Goal: Task Accomplishment & Management: Manage account settings

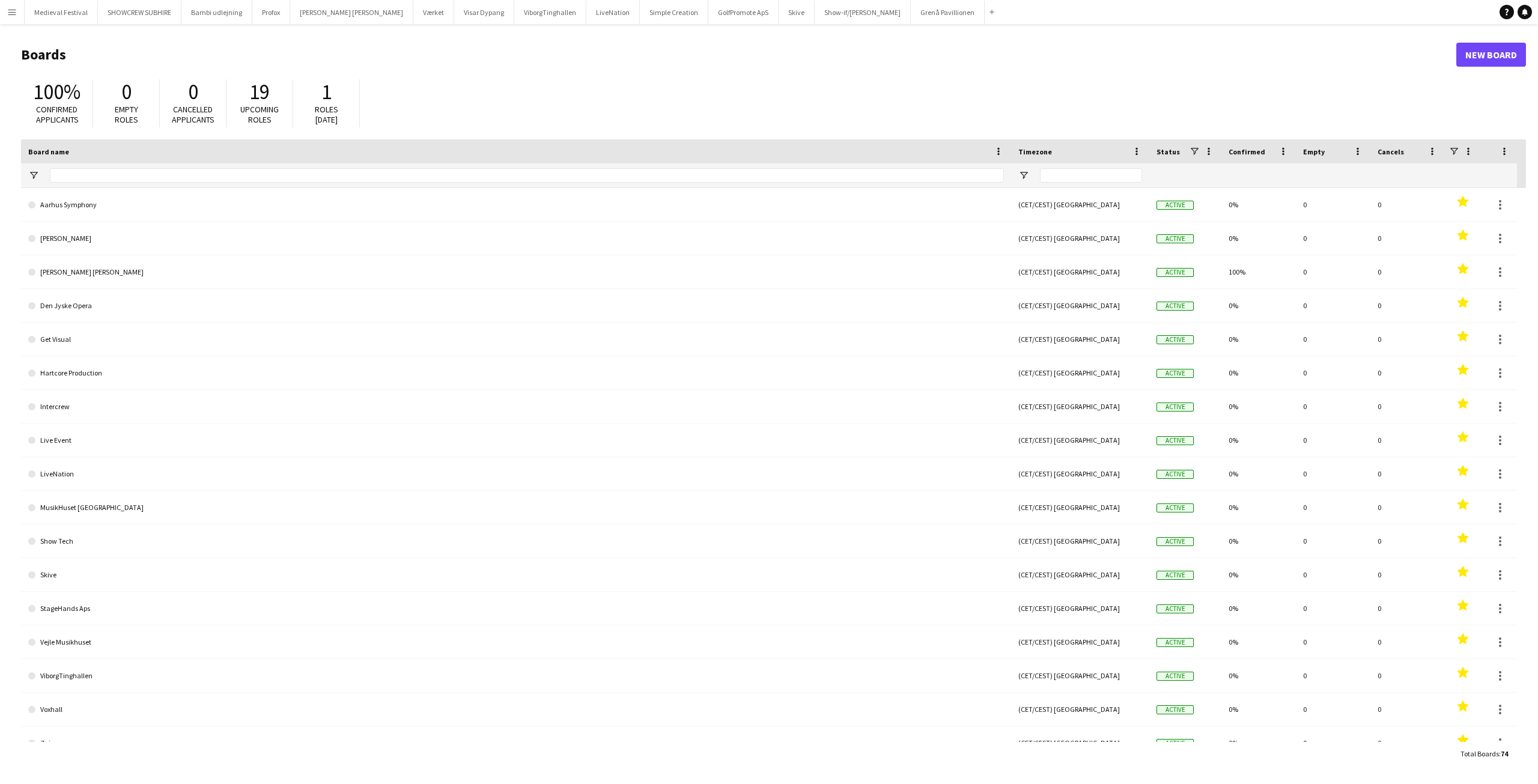
click at [8, 16] on app-icon "Menu" at bounding box center [12, 12] width 10 height 10
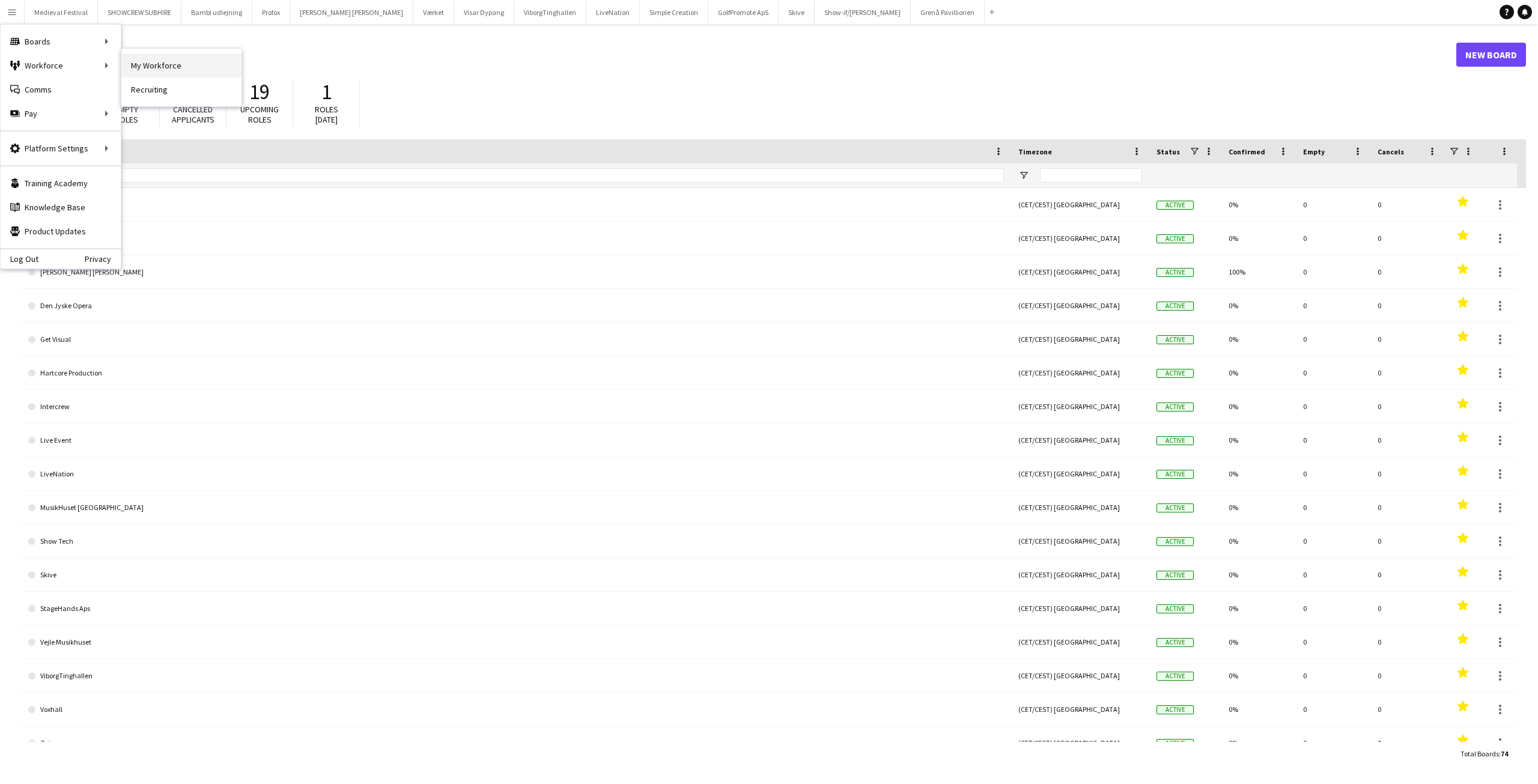
click at [158, 66] on link "My Workforce" at bounding box center [181, 66] width 120 height 24
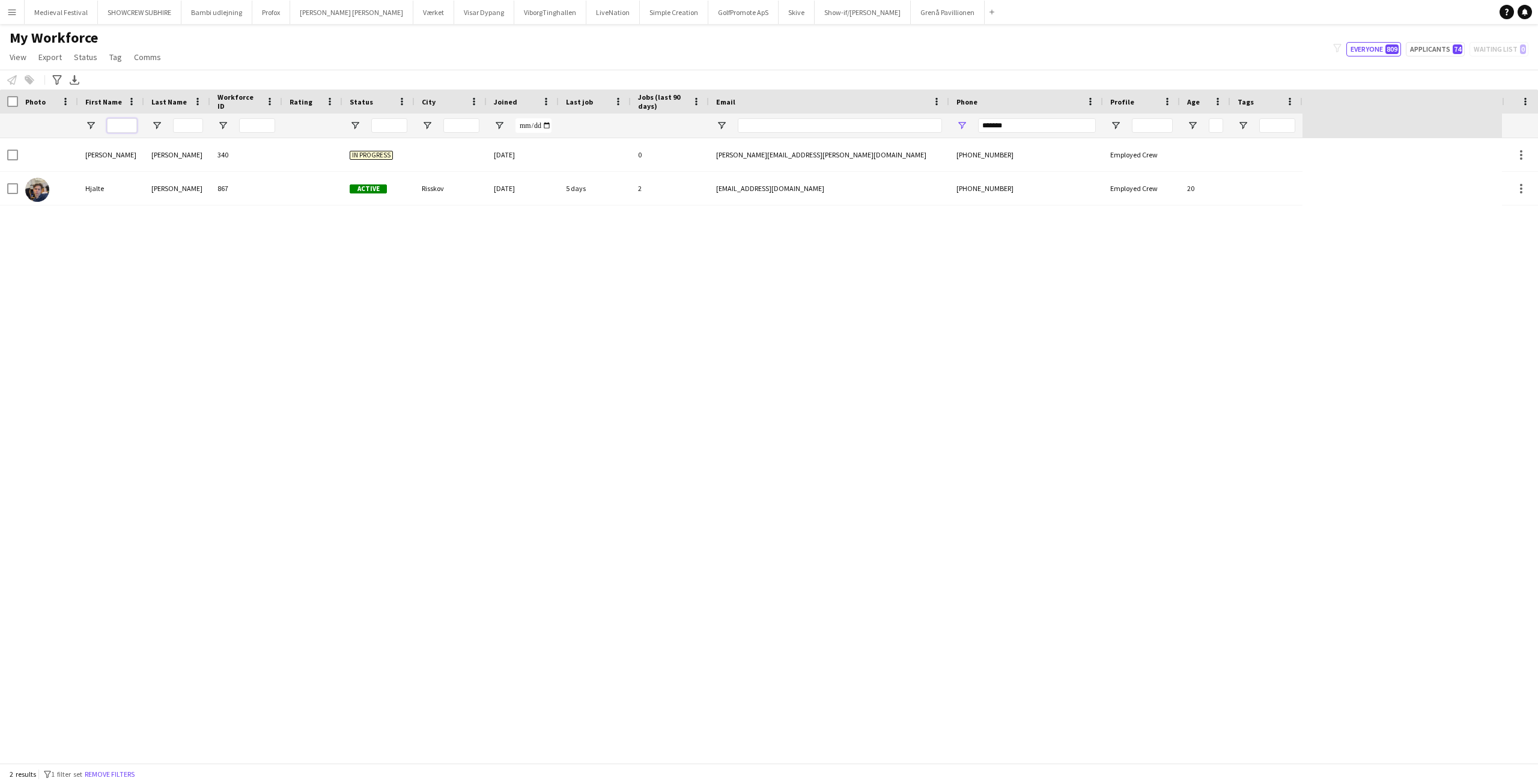
click at [125, 127] on input "First Name Filter Input" at bounding box center [122, 125] width 30 height 14
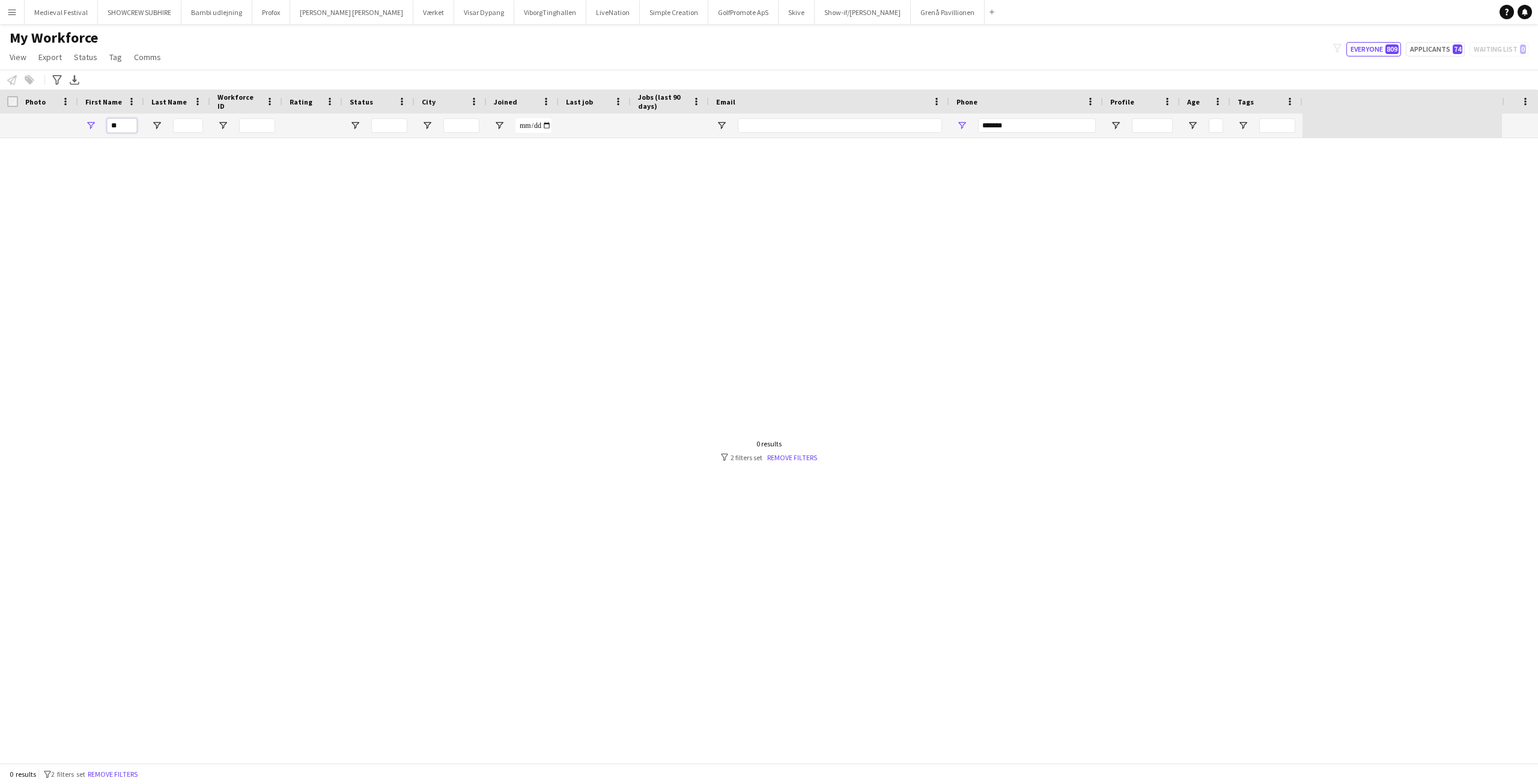
type input "*"
click at [191, 126] on input "Last Name Filter Input" at bounding box center [188, 125] width 30 height 14
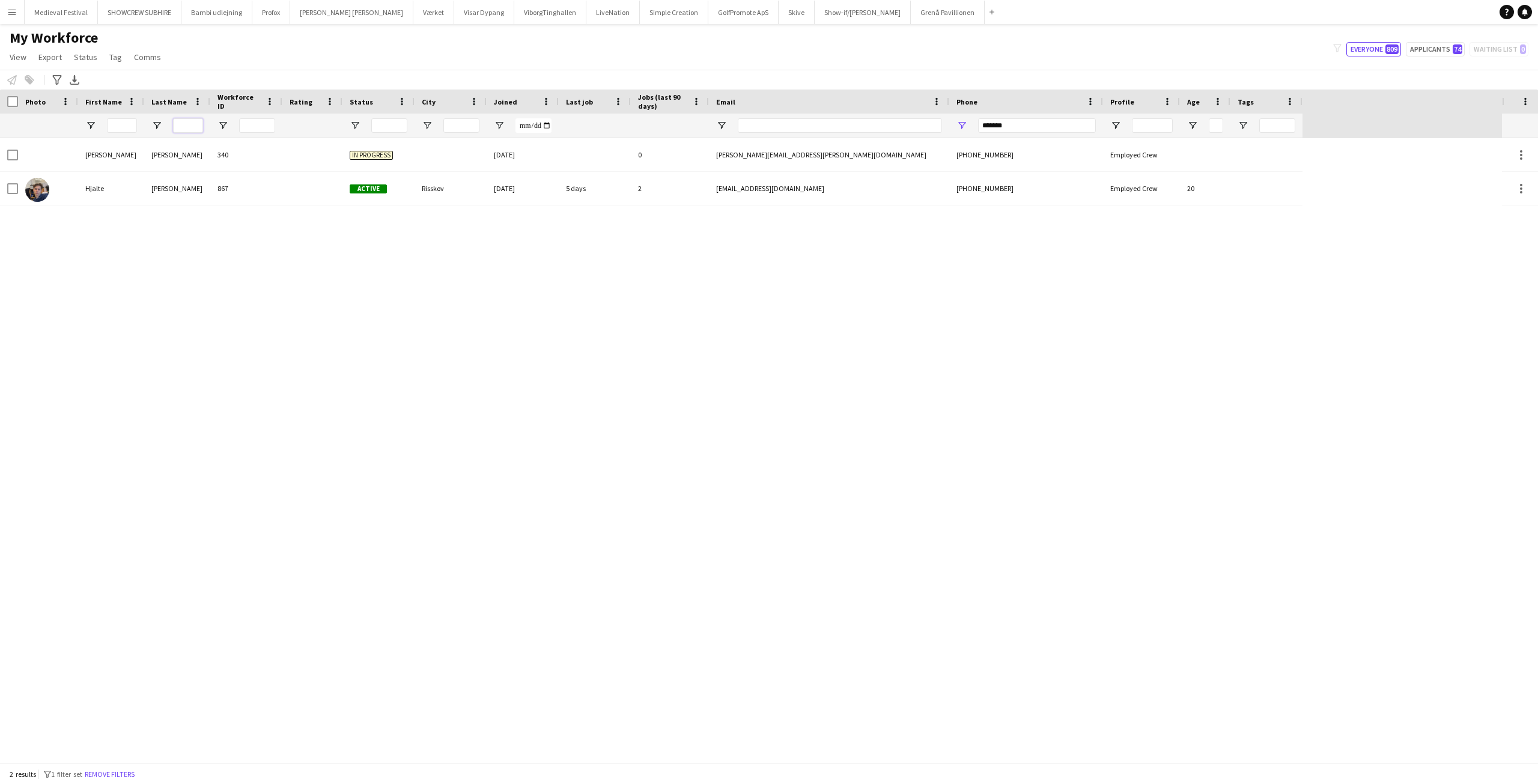
type input "*"
click at [1021, 122] on input "*******" at bounding box center [1037, 125] width 118 height 14
type input "*"
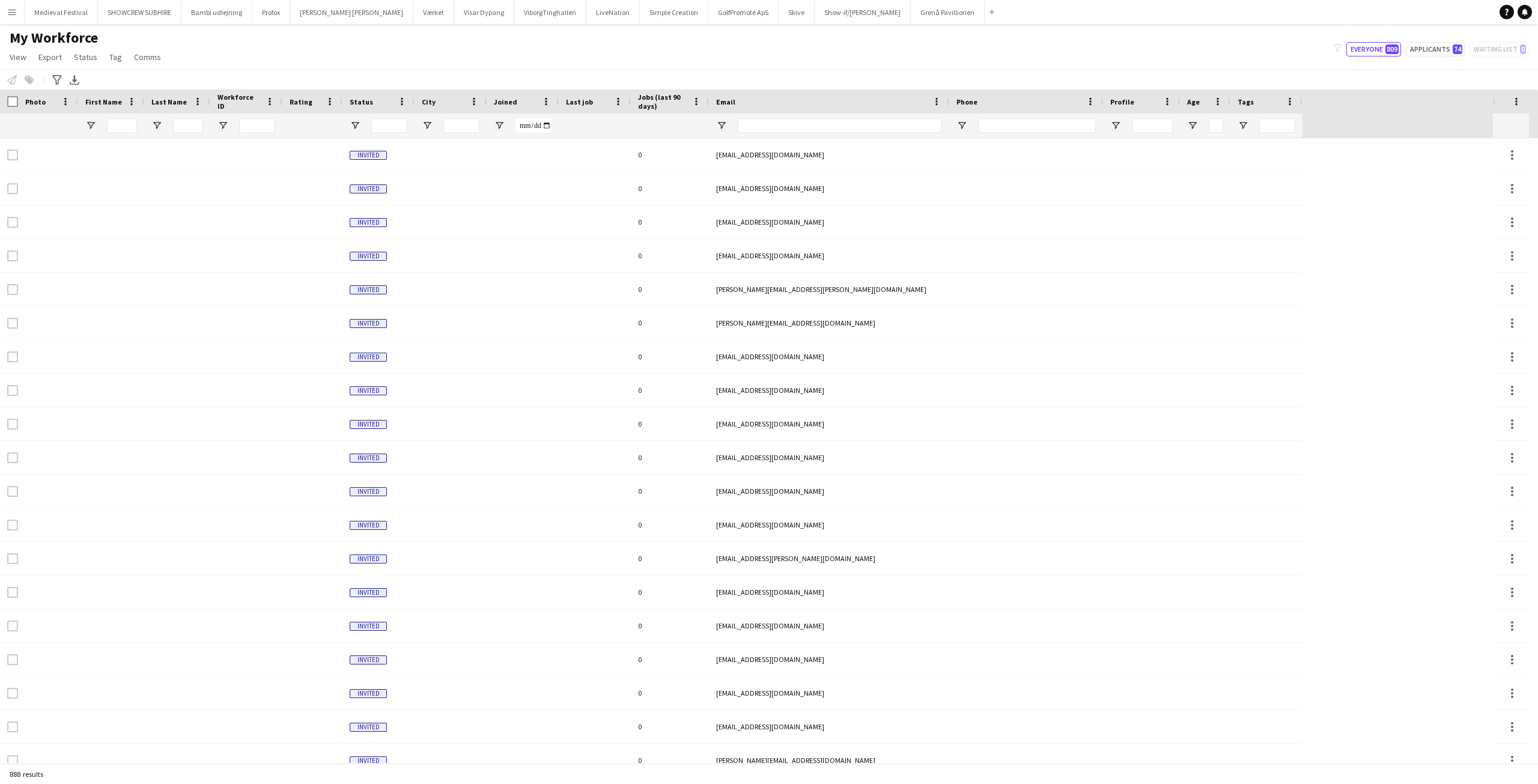
click at [102, 118] on div at bounding box center [112, 126] width 66 height 24
drag, startPoint x: 109, startPoint y: 115, endPoint x: 120, endPoint y: 120, distance: 12.1
click at [112, 115] on div at bounding box center [122, 126] width 30 height 24
click at [120, 121] on input "First Name Filter Input" at bounding box center [122, 125] width 30 height 14
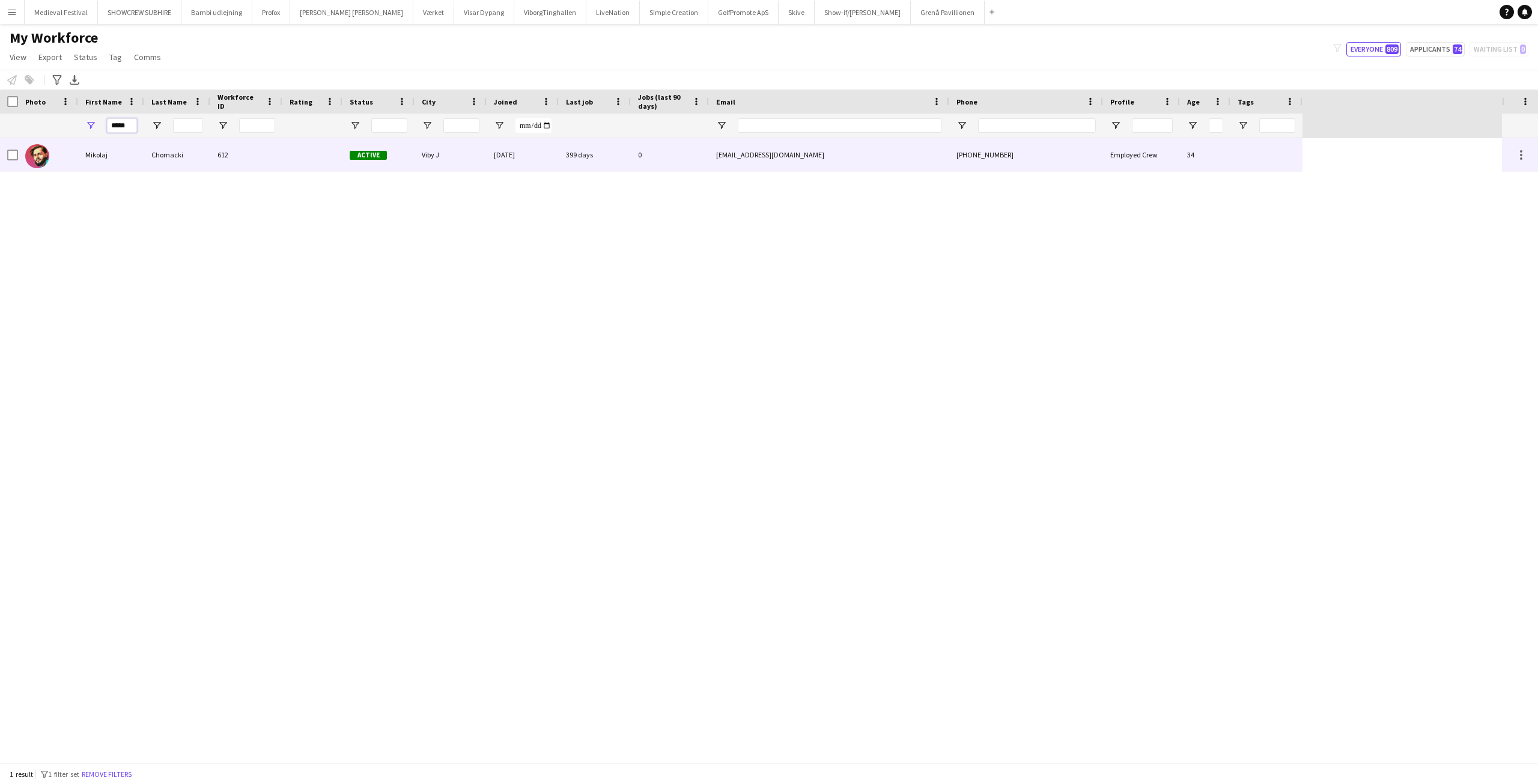
type input "*****"
click at [180, 158] on div "Chomacki" at bounding box center [177, 155] width 66 height 33
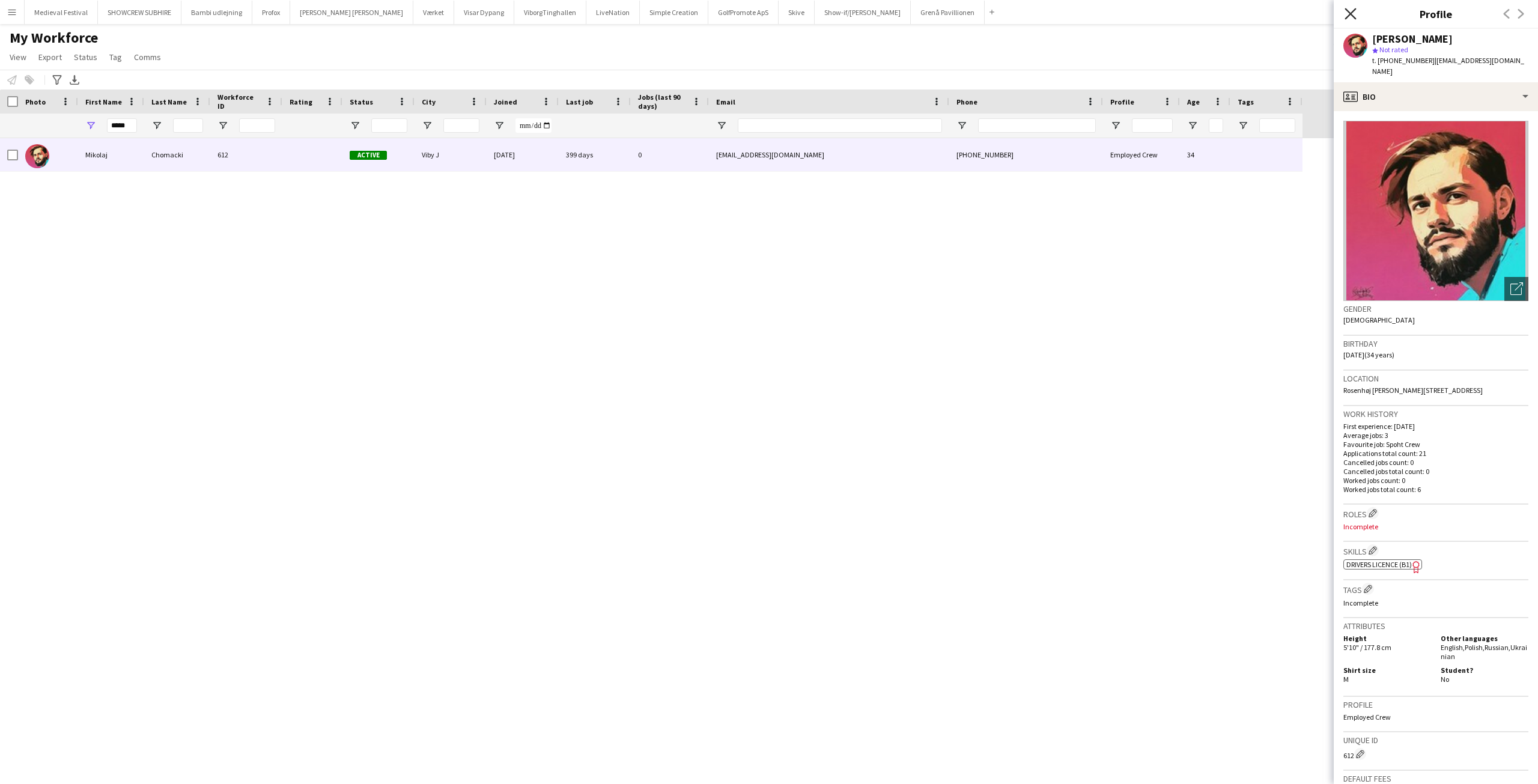
click at [1352, 12] on icon at bounding box center [1350, 13] width 11 height 11
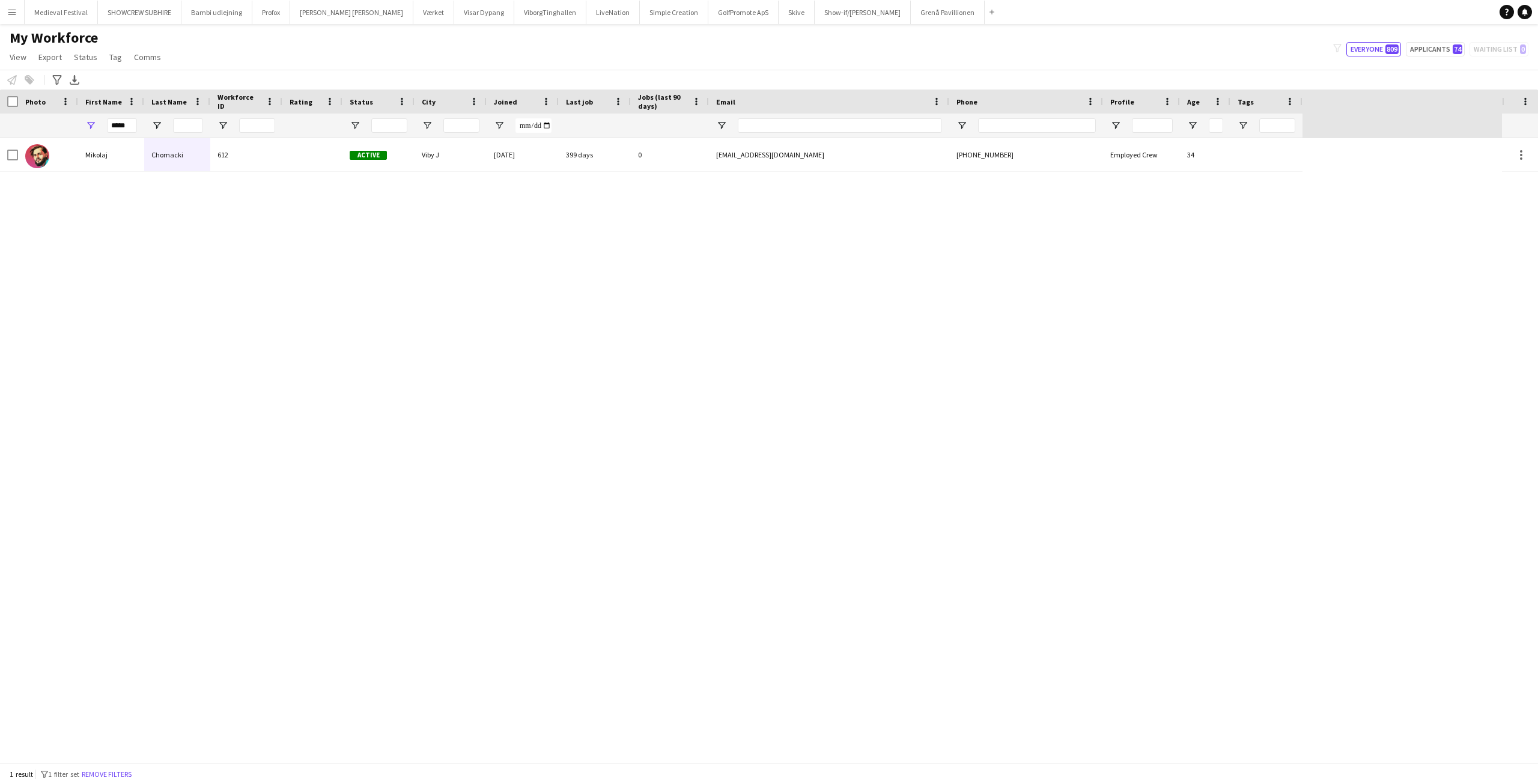
click at [13, 19] on button "Menu" at bounding box center [12, 12] width 24 height 24
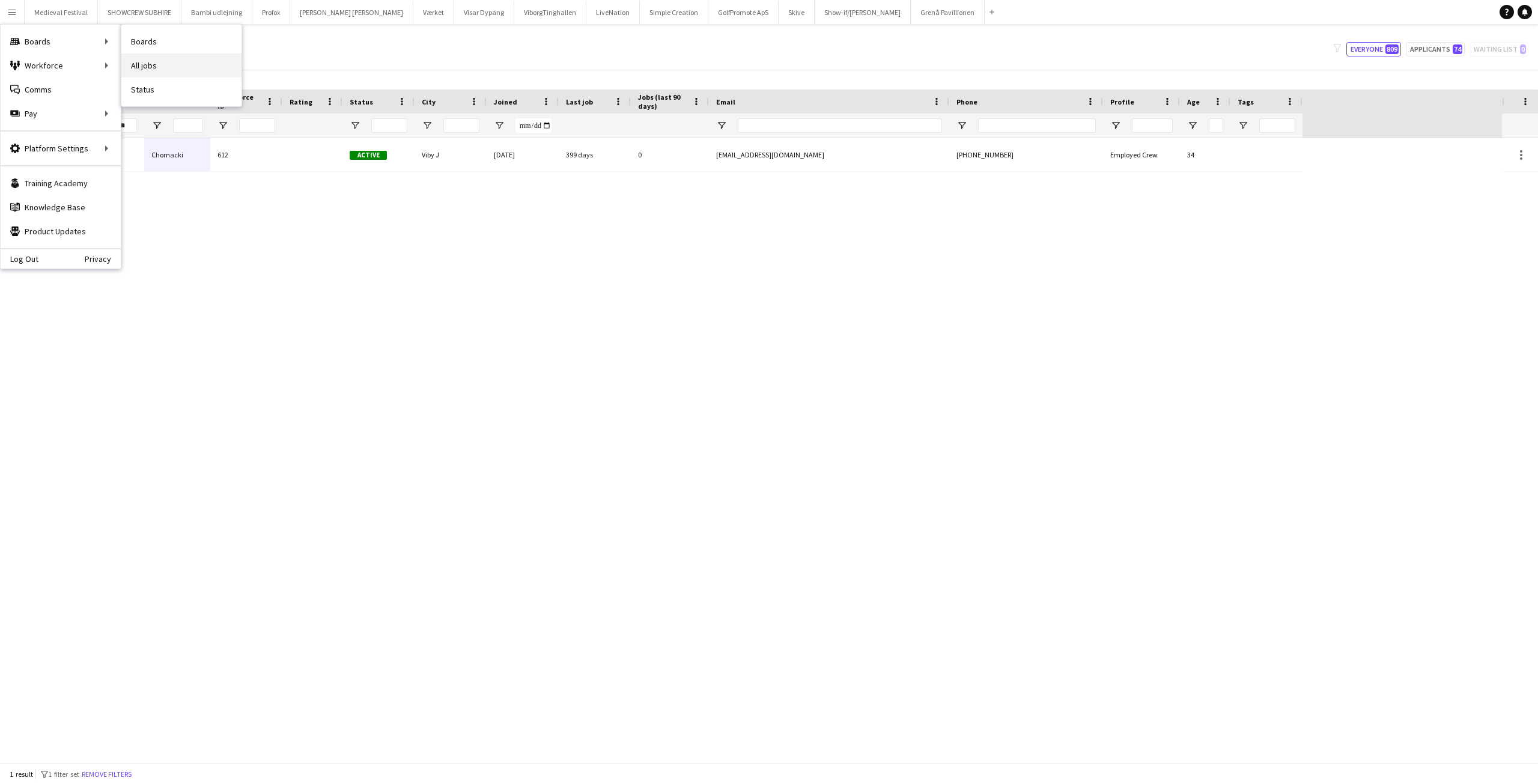
click at [144, 60] on link "All jobs" at bounding box center [181, 66] width 120 height 24
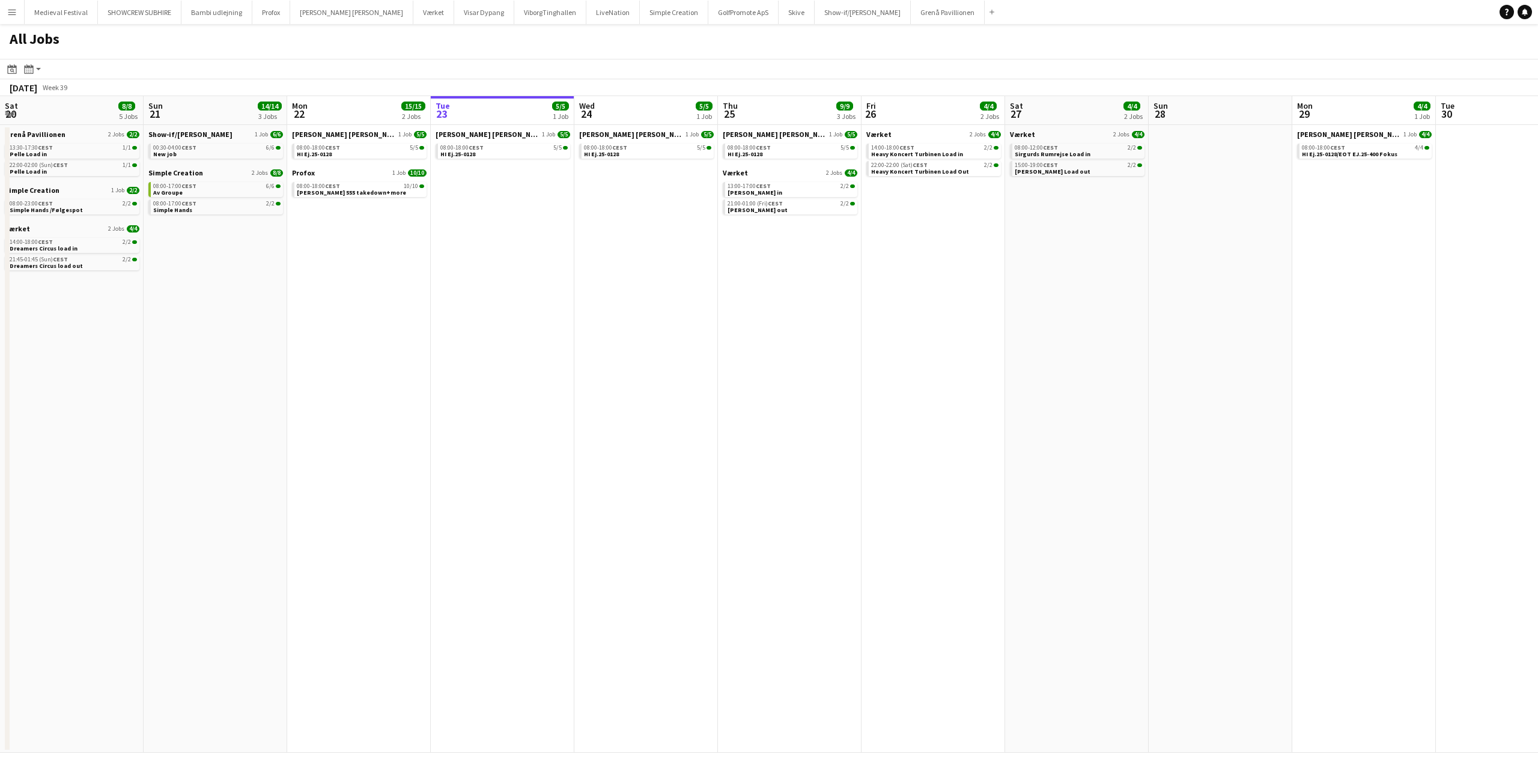
scroll to position [0, 287]
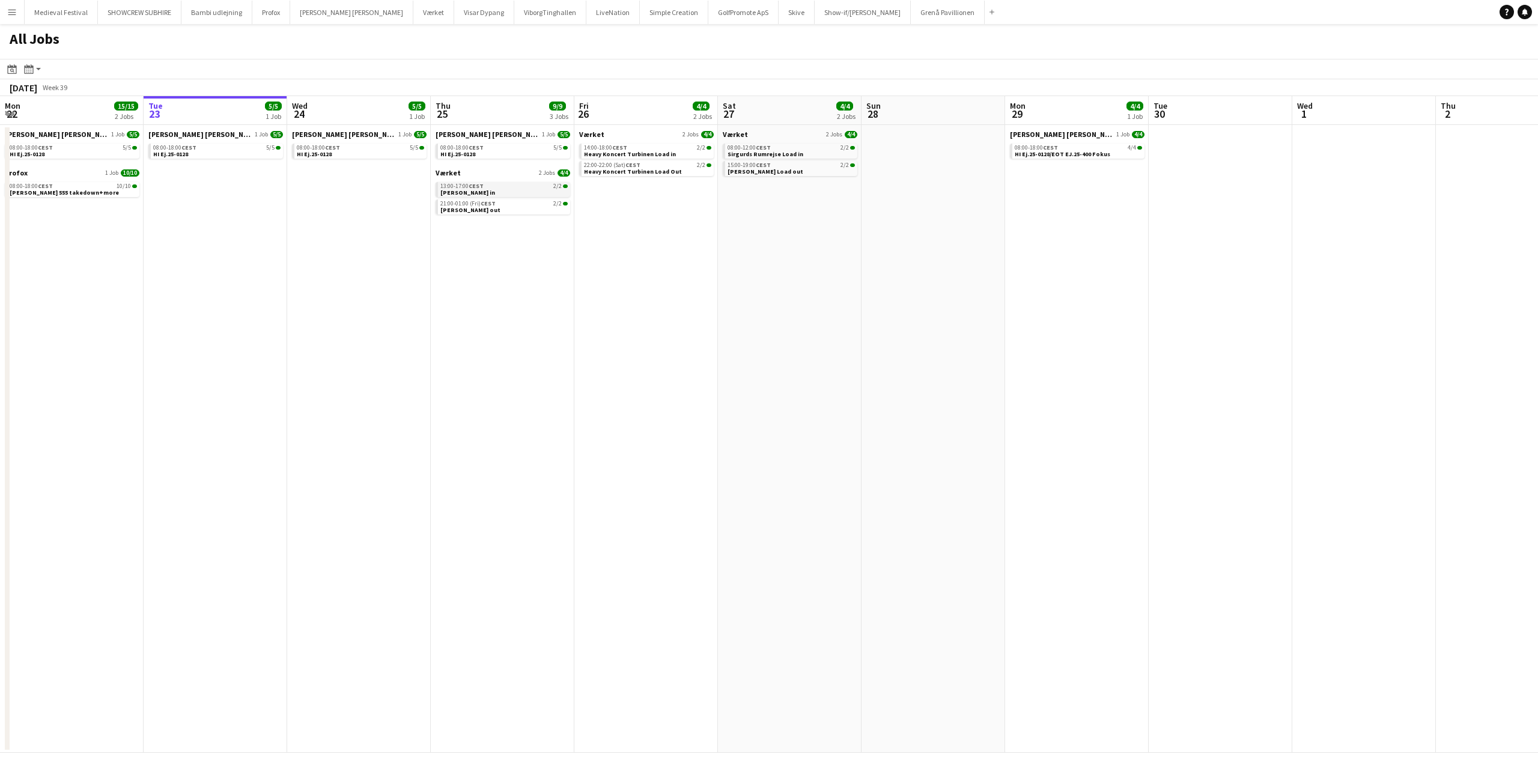
click at [539, 190] on link "13:00-17:00 CEST 2/2 [PERSON_NAME] in" at bounding box center [504, 188] width 127 height 14
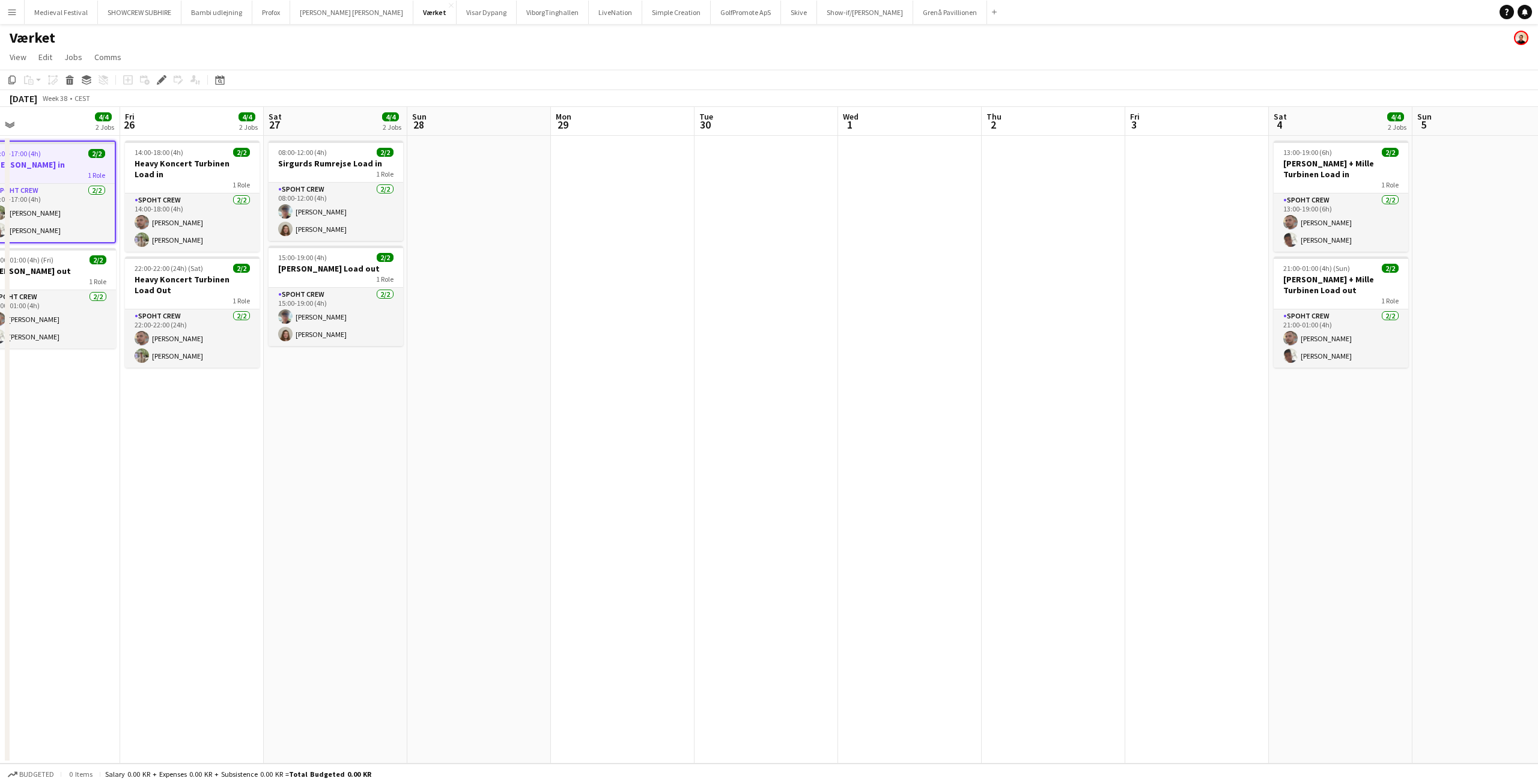
scroll to position [0, 467]
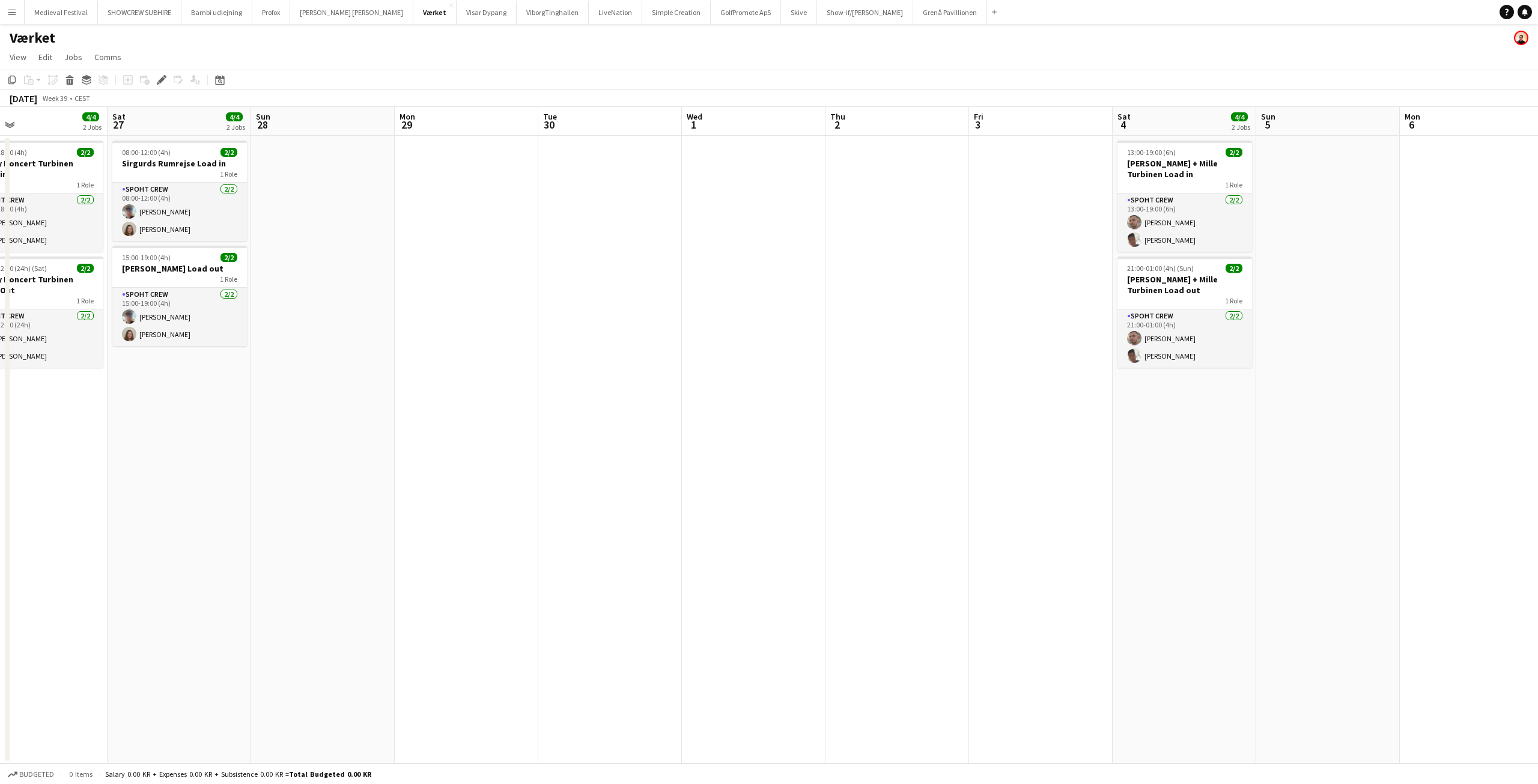
drag, startPoint x: 1177, startPoint y: 272, endPoint x: 405, endPoint y: 282, distance: 772.1
click at [405, 282] on app-calendar-viewport "Tue 23 Wed 24 Thu 25 4/4 2 Jobs Fri 26 4/4 2 Jobs Sat 27 4/4 2 Jobs Sun 28 Mon …" at bounding box center [769, 435] width 1538 height 657
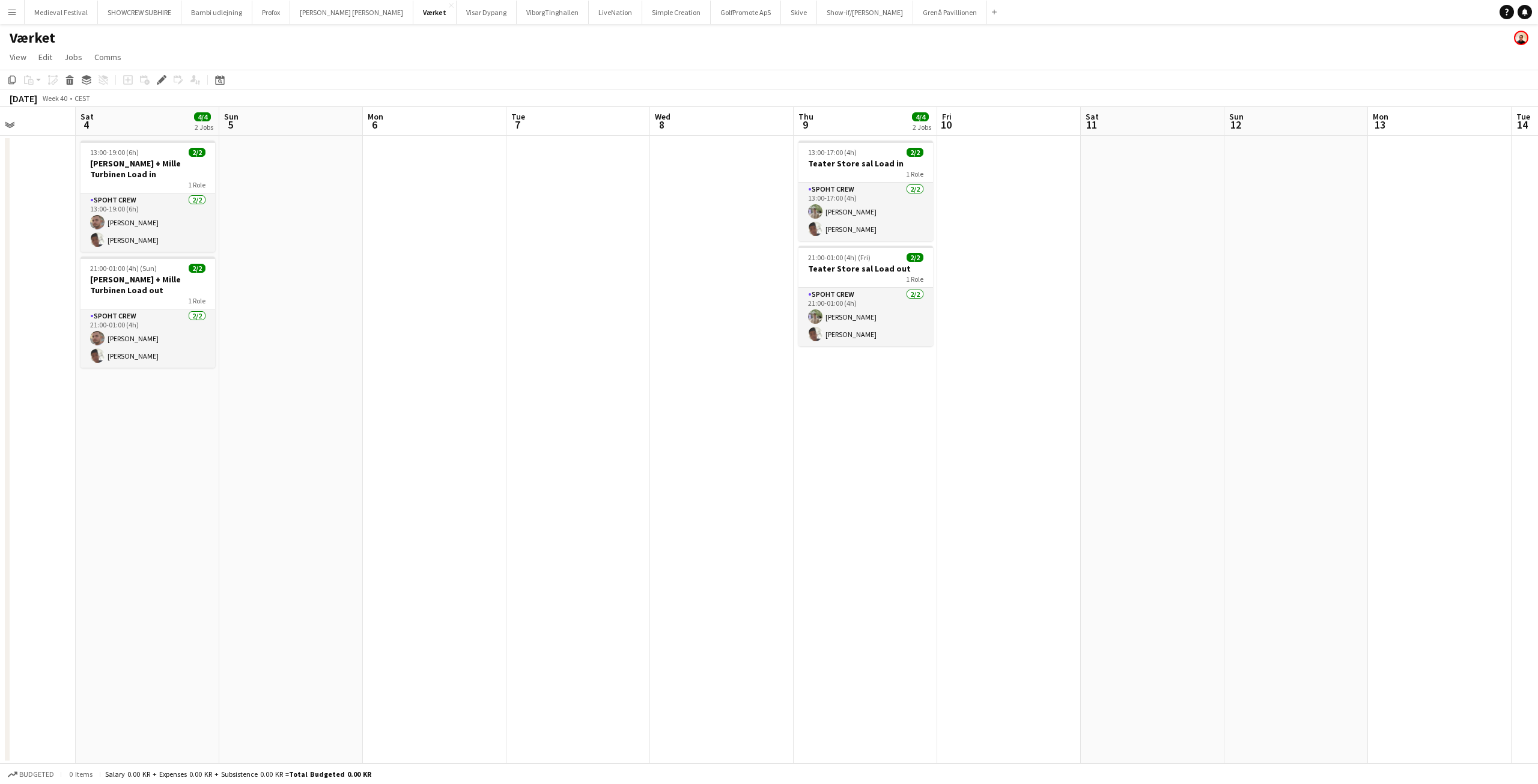
drag, startPoint x: 1324, startPoint y: 283, endPoint x: 299, endPoint y: 287, distance: 1025.0
click at [299, 287] on app-calendar-viewport "Tue 30 Wed 1 Thu 2 Fri 3 Sat 4 4/4 2 Jobs Sun 5 Mon 6 Tue 7 Wed 8 Thu 9 4/4 2 J…" at bounding box center [769, 435] width 1538 height 657
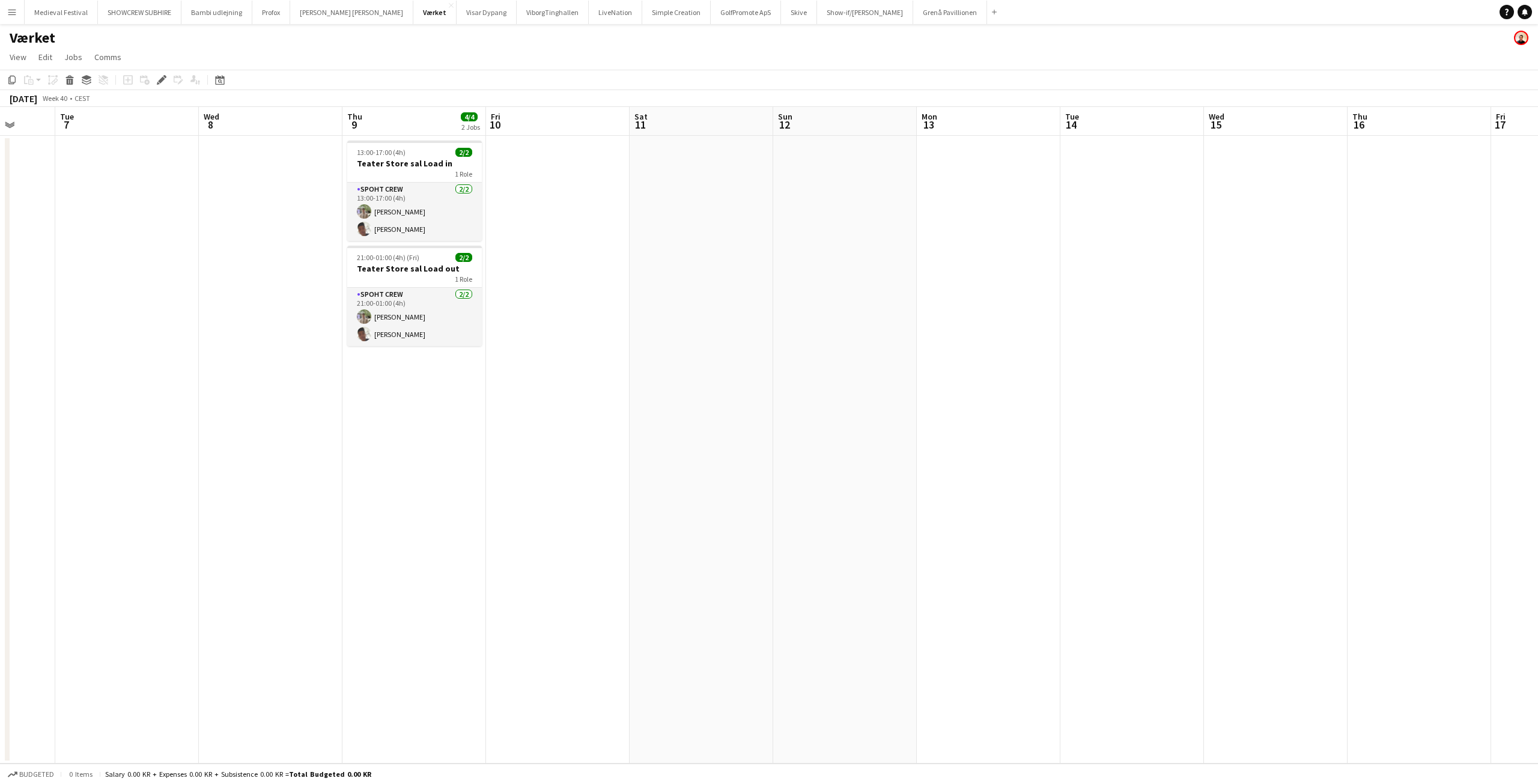
drag, startPoint x: 1223, startPoint y: 265, endPoint x: 797, endPoint y: 272, distance: 426.1
click at [797, 272] on app-calendar-viewport "Sat 4 4/4 2 Jobs Sun 5 Mon 6 Tue 7 Wed 8 Thu 9 4/4 2 Jobs Fri 10 Sat 11 Sun 12 …" at bounding box center [769, 435] width 1538 height 657
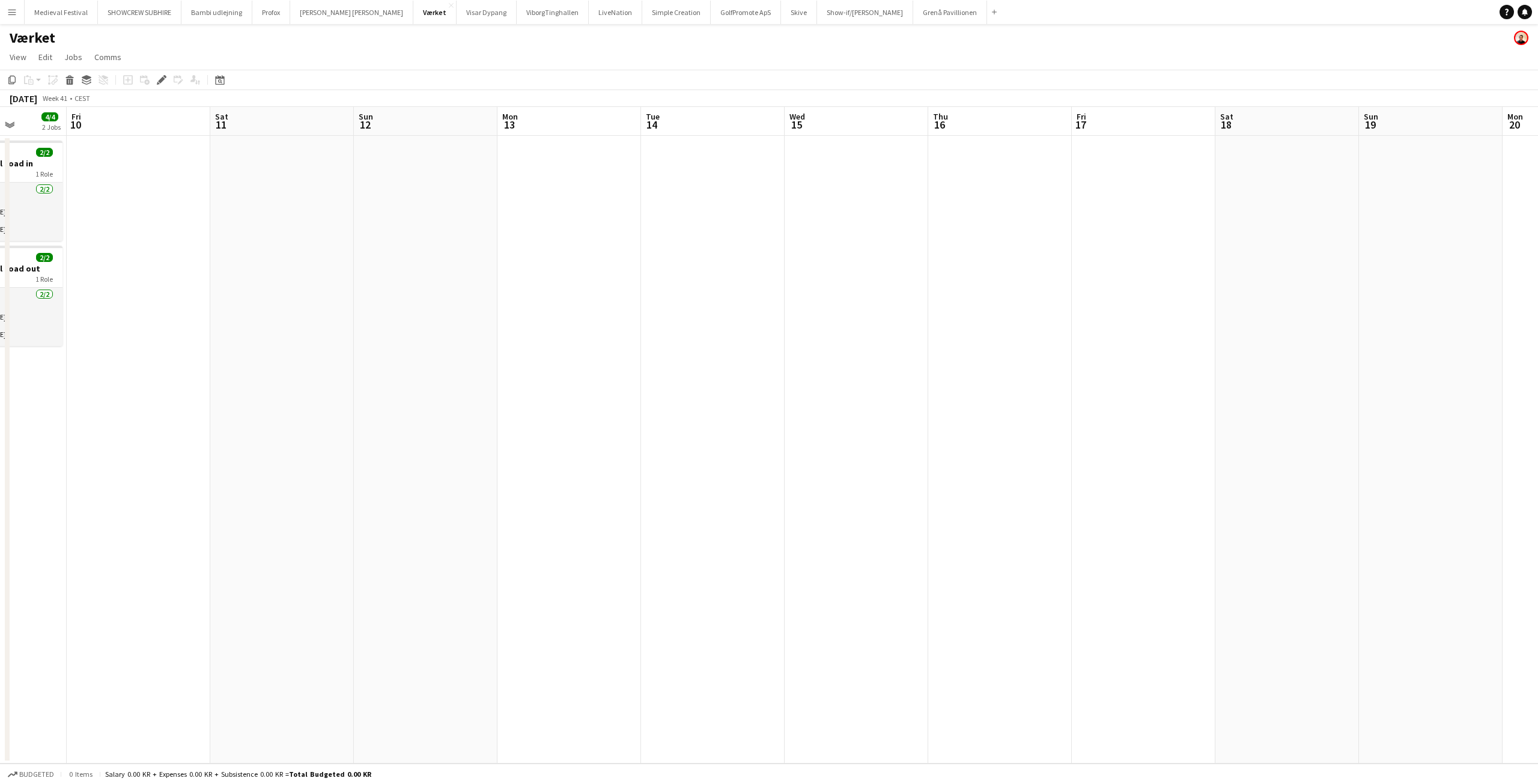
drag, startPoint x: 1182, startPoint y: 243, endPoint x: 612, endPoint y: 247, distance: 570.0
click at [513, 247] on app-calendar-viewport "Mon 6 Tue 7 Wed 8 Thu 9 4/4 2 Jobs Fri 10 Sat 11 Sun 12 Mon 13 Tue 14 Wed 15 Th…" at bounding box center [769, 435] width 1538 height 657
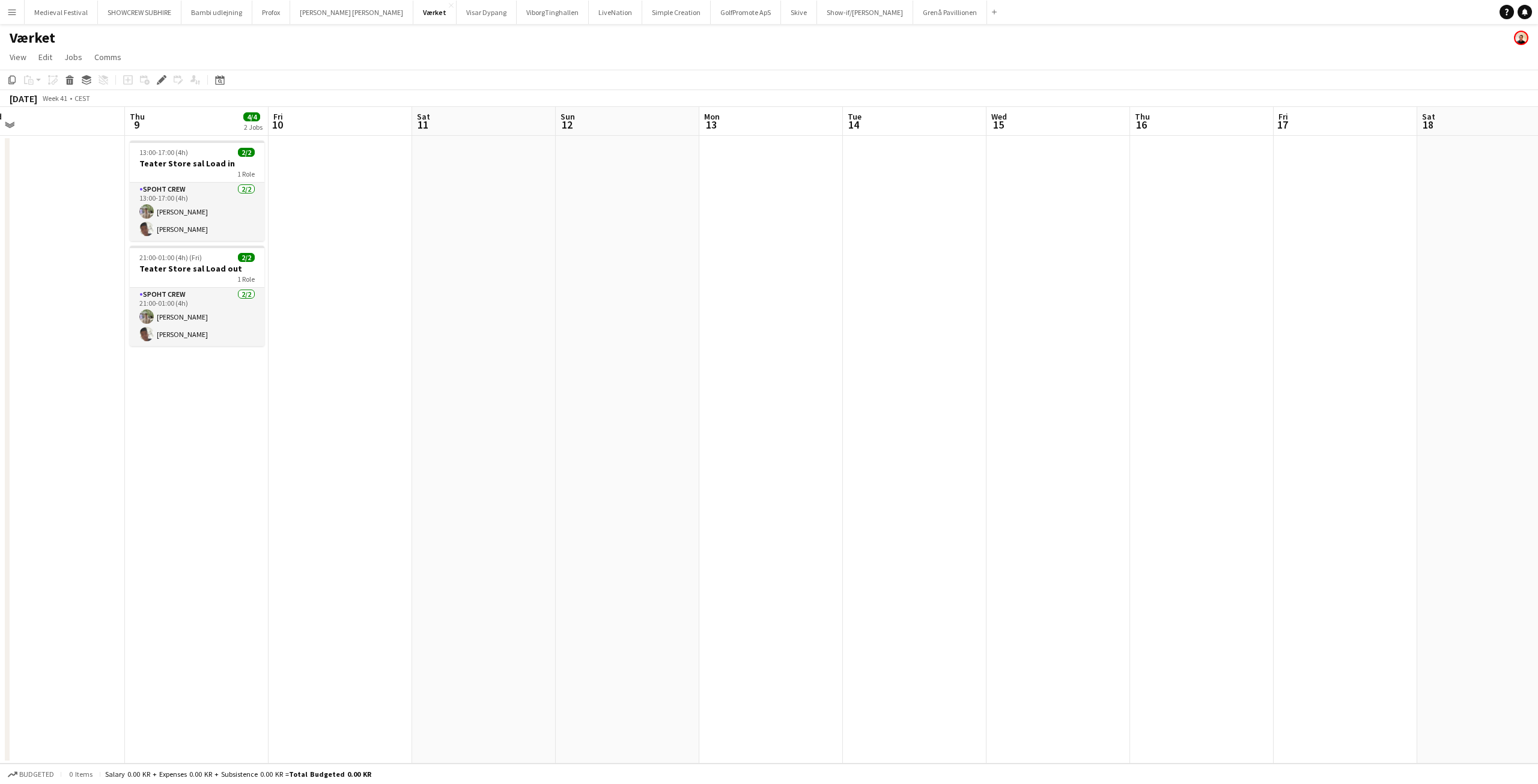
scroll to position [0, 331]
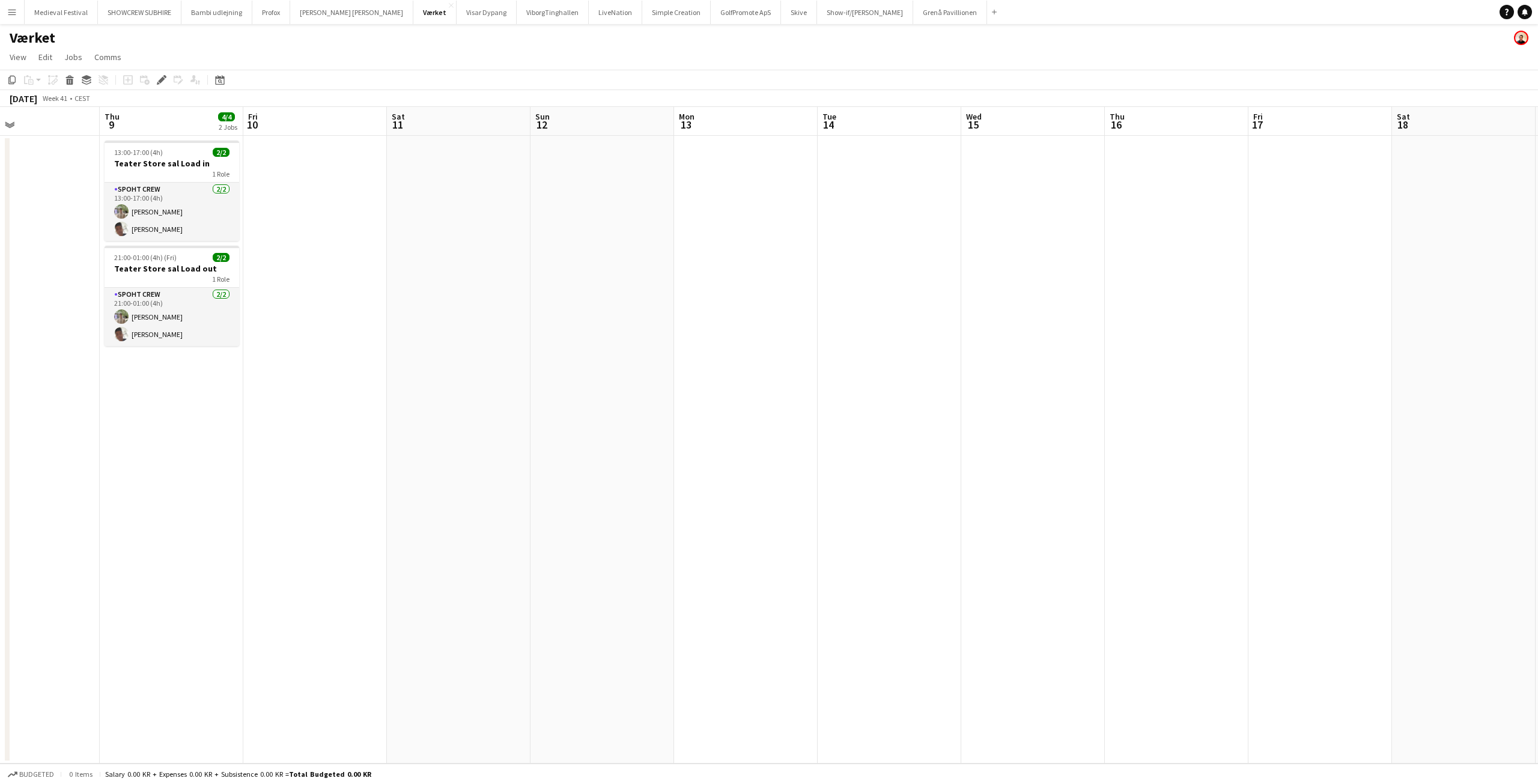
drag, startPoint x: 1008, startPoint y: 255, endPoint x: 1536, endPoint y: 296, distance: 529.6
click at [1538, 295] on app-calendar-viewport "Mon 6 Tue 7 Wed 8 Thu 9 4/4 2 Jobs Fri 10 Sat 11 Sun 12 Mon 13 Tue 14 Wed 15 Th…" at bounding box center [769, 435] width 1538 height 657
